Goal: Entertainment & Leisure: Consume media (video, audio)

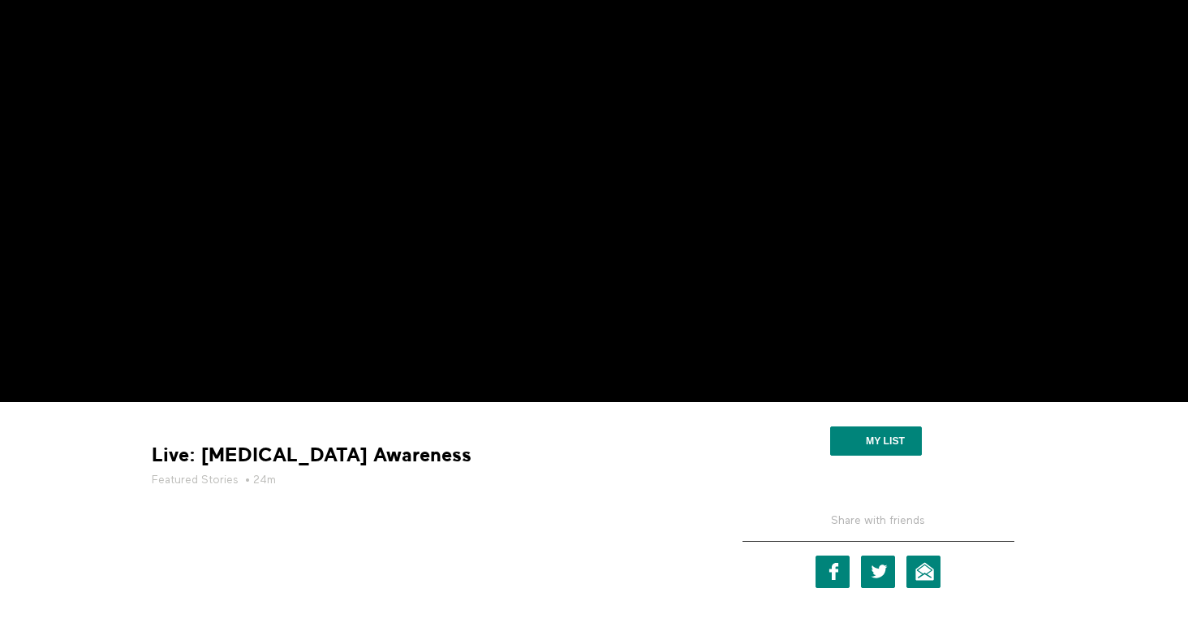
scroll to position [198, 0]
